Goal: Task Accomplishment & Management: Use online tool/utility

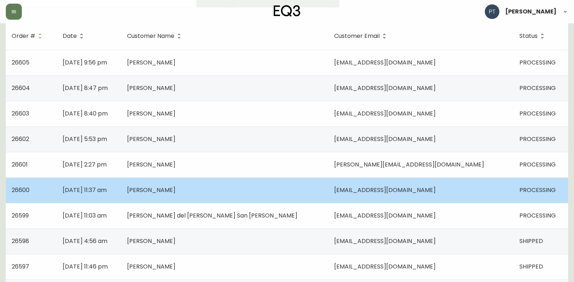
scroll to position [109, 0]
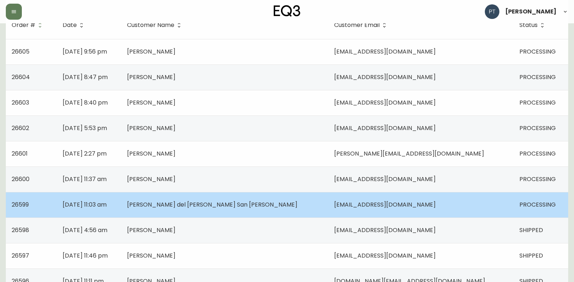
click at [182, 204] on span "[PERSON_NAME] del [PERSON_NAME] San [PERSON_NAME]" at bounding box center [212, 204] width 170 height 8
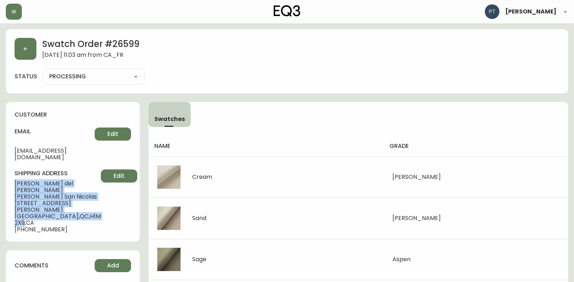
drag, startPoint x: 15, startPoint y: 174, endPoint x: 78, endPoint y: 199, distance: 67.7
click at [78, 199] on div "shipping address [PERSON_NAME] del [PERSON_NAME] [GEOGRAPHIC_DATA] [STREET_ADDR…" at bounding box center [73, 200] width 117 height 63
copy div "[PERSON_NAME] del [PERSON_NAME] San Nicolas [STREET_ADDRESS][PERSON_NAME]"
click at [23, 49] on icon "button" at bounding box center [26, 49] width 6 height 6
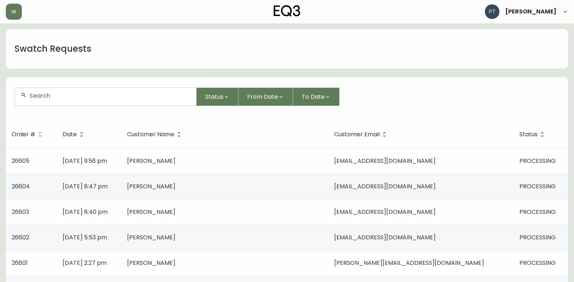
click at [121, 195] on td "[DATE] 8:47 pm" at bounding box center [89, 186] width 64 height 25
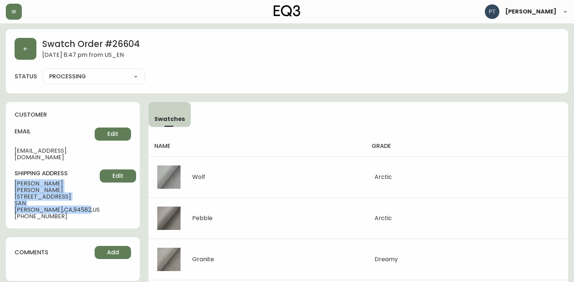
drag, startPoint x: 14, startPoint y: 176, endPoint x: 80, endPoint y: 191, distance: 67.2
click at [80, 191] on div "customer email [EMAIL_ADDRESS][DOMAIN_NAME] Edit shipping address [PERSON_NAME]…" at bounding box center [73, 165] width 134 height 126
copy div "[PERSON_NAME] [STREET_ADDRESS][PERSON_NAME]"
click at [25, 46] on button "button" at bounding box center [26, 49] width 22 height 22
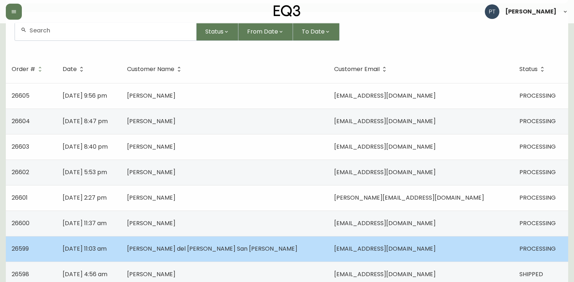
scroll to position [109, 0]
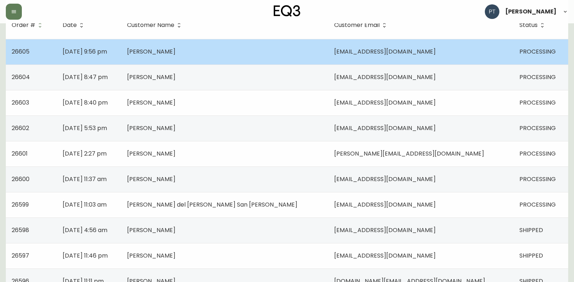
click at [240, 59] on td "[PERSON_NAME]" at bounding box center [224, 51] width 207 height 25
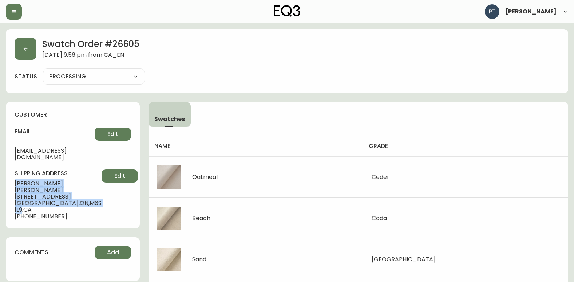
drag, startPoint x: 12, startPoint y: 175, endPoint x: 72, endPoint y: 188, distance: 61.4
click at [72, 188] on div "customer email [EMAIL_ADDRESS][DOMAIN_NAME] Edit shipping address [PERSON_NAME]…" at bounding box center [73, 165] width 134 height 126
copy div "[PERSON_NAME] [STREET_ADDRESS]"
click at [20, 49] on button "button" at bounding box center [26, 49] width 22 height 22
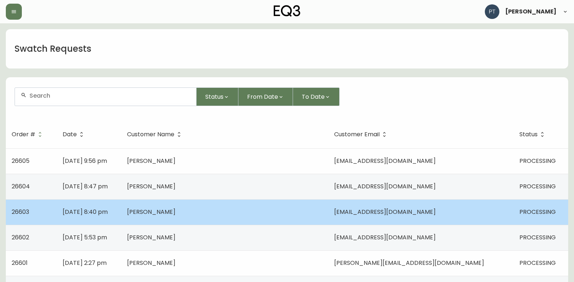
click at [121, 211] on td "[DATE] 8:40 pm" at bounding box center [89, 211] width 64 height 25
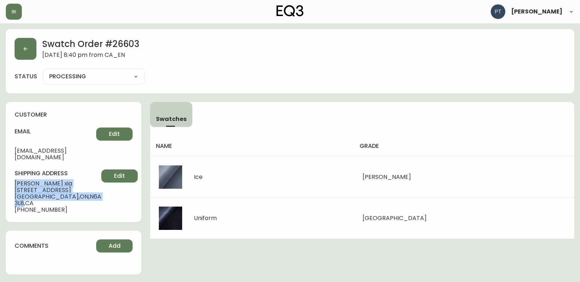
drag, startPoint x: 12, startPoint y: 177, endPoint x: 72, endPoint y: 192, distance: 61.5
click at [72, 192] on div "customer email [EMAIL_ADDRESS][DOMAIN_NAME] Edit shipping address [PERSON_NAME]…" at bounding box center [73, 162] width 135 height 120
copy div "[PERSON_NAME] [STREET_ADDRESS]"
click at [18, 47] on button "button" at bounding box center [26, 49] width 22 height 22
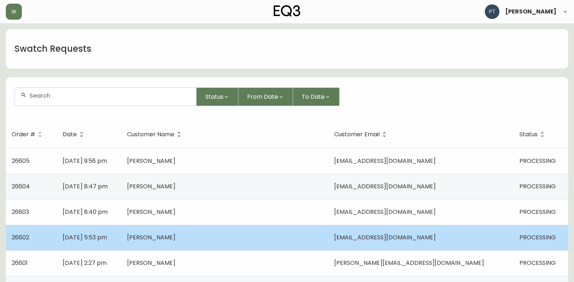
click at [159, 238] on td "[PERSON_NAME]" at bounding box center [224, 237] width 207 height 25
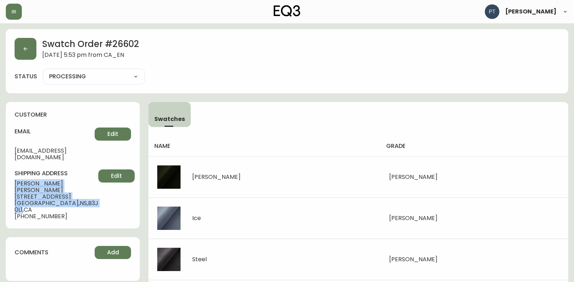
drag, startPoint x: 13, startPoint y: 175, endPoint x: 66, endPoint y: 197, distance: 56.9
click at [66, 197] on div "customer email [EMAIL_ADDRESS][DOMAIN_NAME] Edit shipping address [PERSON_NAME]…" at bounding box center [73, 165] width 134 height 126
copy div "[PERSON_NAME] [STREET_ADDRESS]"
click at [18, 51] on button "button" at bounding box center [26, 49] width 22 height 22
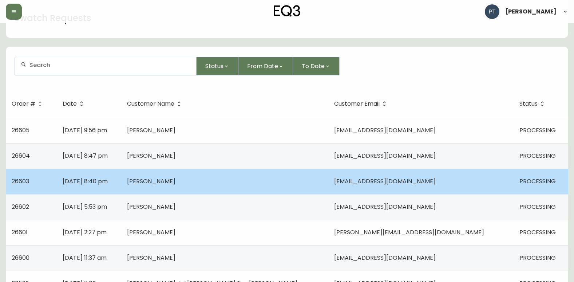
scroll to position [73, 0]
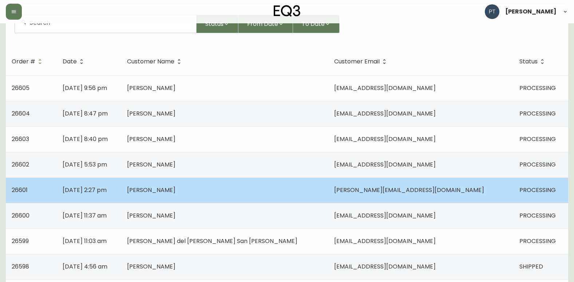
click at [209, 196] on td "[PERSON_NAME]" at bounding box center [224, 189] width 207 height 25
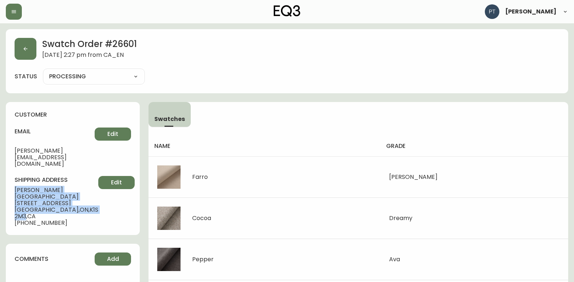
drag, startPoint x: 10, startPoint y: 175, endPoint x: 72, endPoint y: 190, distance: 64.2
click at [72, 190] on div "customer email [PERSON_NAME][EMAIL_ADDRESS][DOMAIN_NAME] Edit shipping address …" at bounding box center [73, 168] width 134 height 133
copy div "[PERSON_NAME] [STREET_ADDRESS]"
click at [28, 58] on button "button" at bounding box center [26, 49] width 22 height 22
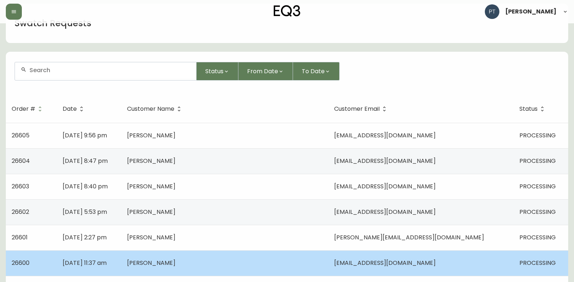
scroll to position [73, 0]
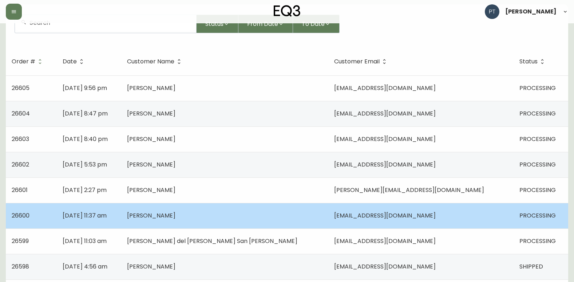
click at [201, 208] on td "[PERSON_NAME]" at bounding box center [224, 215] width 207 height 25
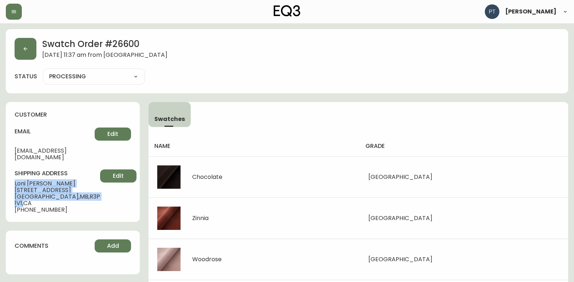
drag, startPoint x: 12, startPoint y: 175, endPoint x: 77, endPoint y: 192, distance: 67.4
click at [77, 192] on div "customer email [EMAIL_ADDRESS][DOMAIN_NAME] Edit shipping address [PERSON_NAME]…" at bounding box center [73, 162] width 134 height 120
drag, startPoint x: 77, startPoint y: 192, endPoint x: 58, endPoint y: 199, distance: 19.8
click at [72, 201] on div "customer email [EMAIL_ADDRESS][DOMAIN_NAME] Edit shipping address [PERSON_NAME]…" at bounding box center [73, 162] width 134 height 120
drag, startPoint x: 16, startPoint y: 174, endPoint x: 47, endPoint y: 178, distance: 30.8
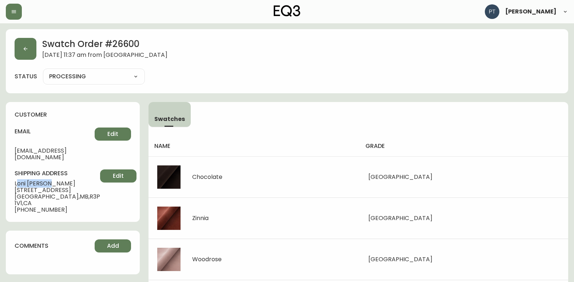
click at [47, 180] on span "[PERSON_NAME]" at bounding box center [58, 183] width 86 height 7
drag, startPoint x: 47, startPoint y: 178, endPoint x: 44, endPoint y: 204, distance: 25.9
click at [44, 204] on div "customer email [EMAIL_ADDRESS][DOMAIN_NAME] Edit shipping address [PERSON_NAME]…" at bounding box center [73, 162] width 134 height 120
click at [12, 176] on div "customer email [EMAIL_ADDRESS][DOMAIN_NAME] Edit shipping address [PERSON_NAME]…" at bounding box center [73, 162] width 134 height 120
drag, startPoint x: 13, startPoint y: 176, endPoint x: 76, endPoint y: 190, distance: 63.9
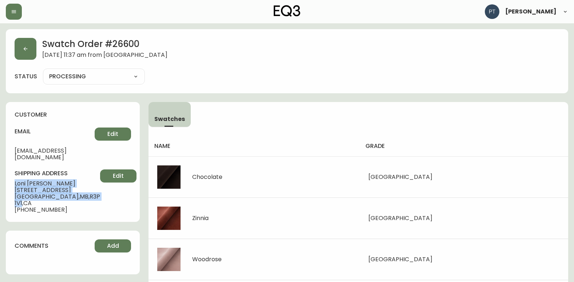
click at [76, 190] on div "customer email [EMAIL_ADDRESS][DOMAIN_NAME] Edit shipping address [PERSON_NAME]…" at bounding box center [73, 162] width 134 height 120
copy div "[PERSON_NAME] [STREET_ADDRESS]"
click at [23, 45] on button "button" at bounding box center [26, 49] width 22 height 22
